Goal: Task Accomplishment & Management: Complete application form

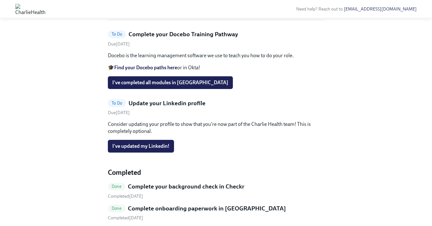
scroll to position [118, 0]
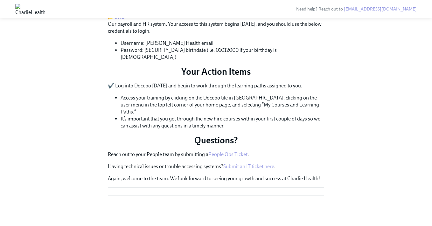
scroll to position [295, 0]
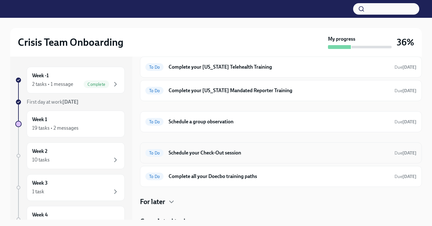
scroll to position [195, 0]
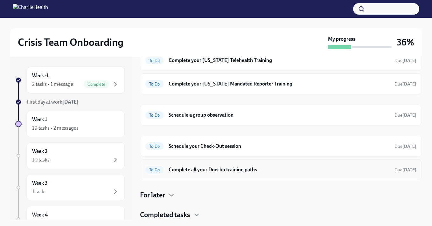
click at [250, 171] on h6 "Complete all your Doecbo training paths" at bounding box center [279, 170] width 221 height 7
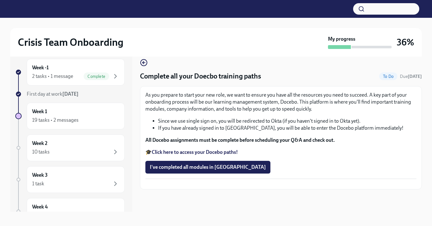
scroll to position [11, 0]
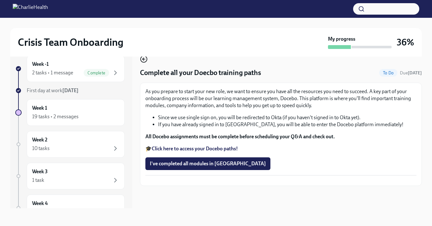
click at [145, 61] on icon "button" at bounding box center [144, 59] width 8 height 8
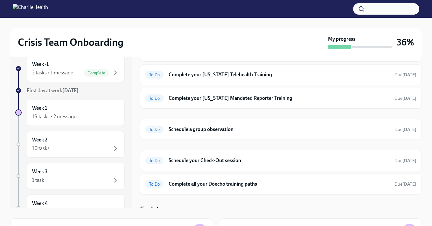
scroll to position [195, 0]
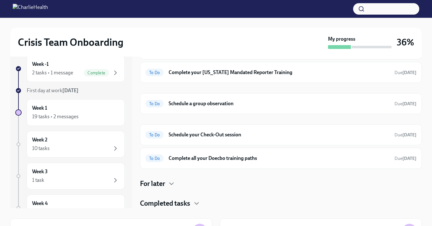
click at [177, 204] on h4 "Completed tasks" at bounding box center [165, 204] width 50 height 10
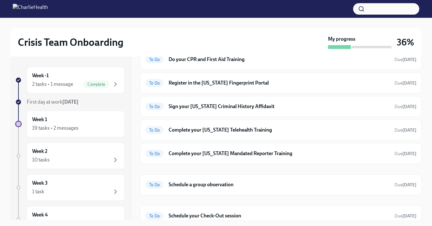
scroll to position [115, 0]
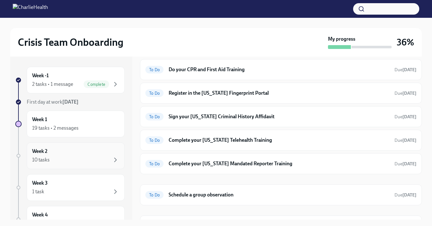
click at [80, 162] on div "10 tasks" at bounding box center [75, 160] width 87 height 8
click at [63, 187] on div "Week 3 1 task" at bounding box center [75, 188] width 87 height 16
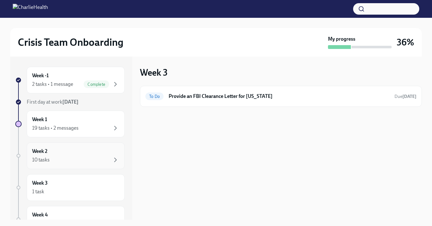
click at [75, 159] on div "10 tasks" at bounding box center [75, 160] width 87 height 8
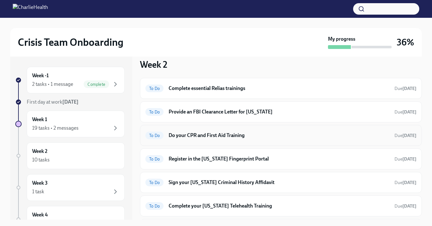
scroll to position [9, 0]
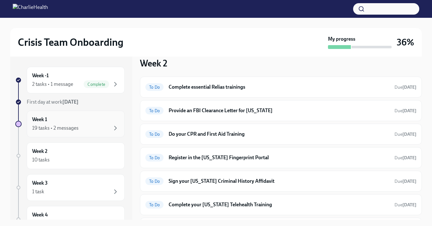
click at [87, 130] on div "19 tasks • 2 messages" at bounding box center [75, 128] width 87 height 8
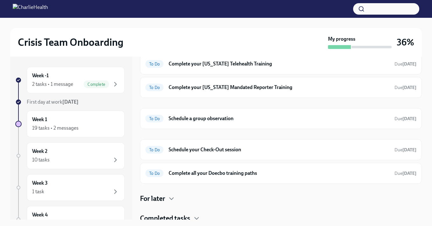
scroll to position [190, 0]
